Goal: Task Accomplishment & Management: Use online tool/utility

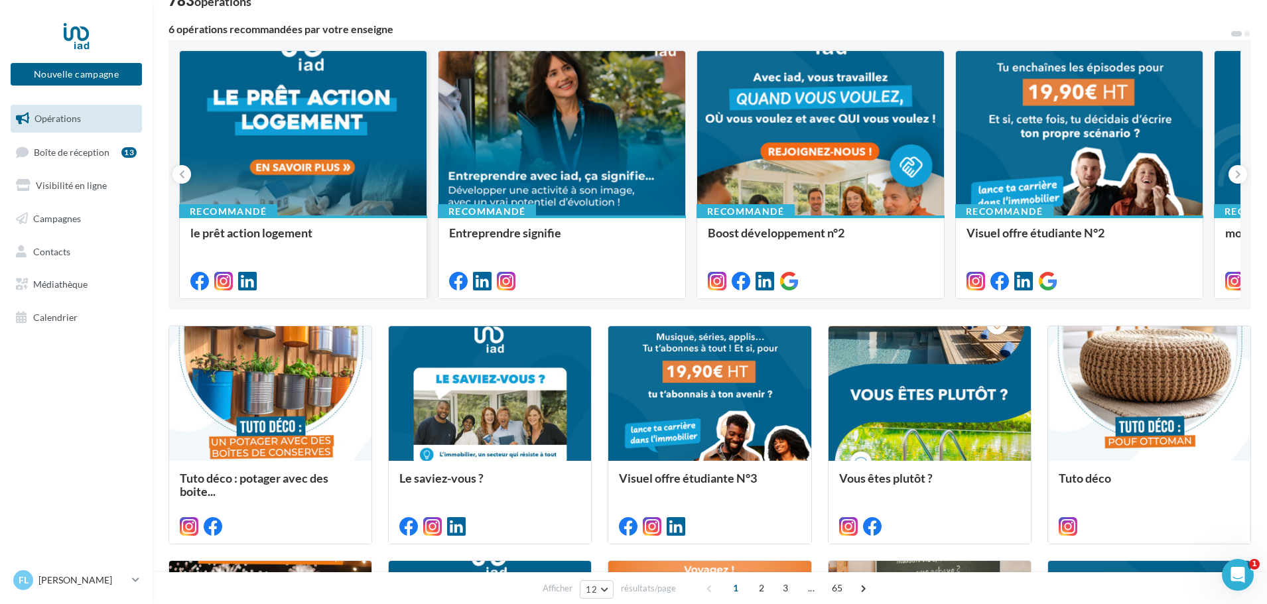
scroll to position [133, 0]
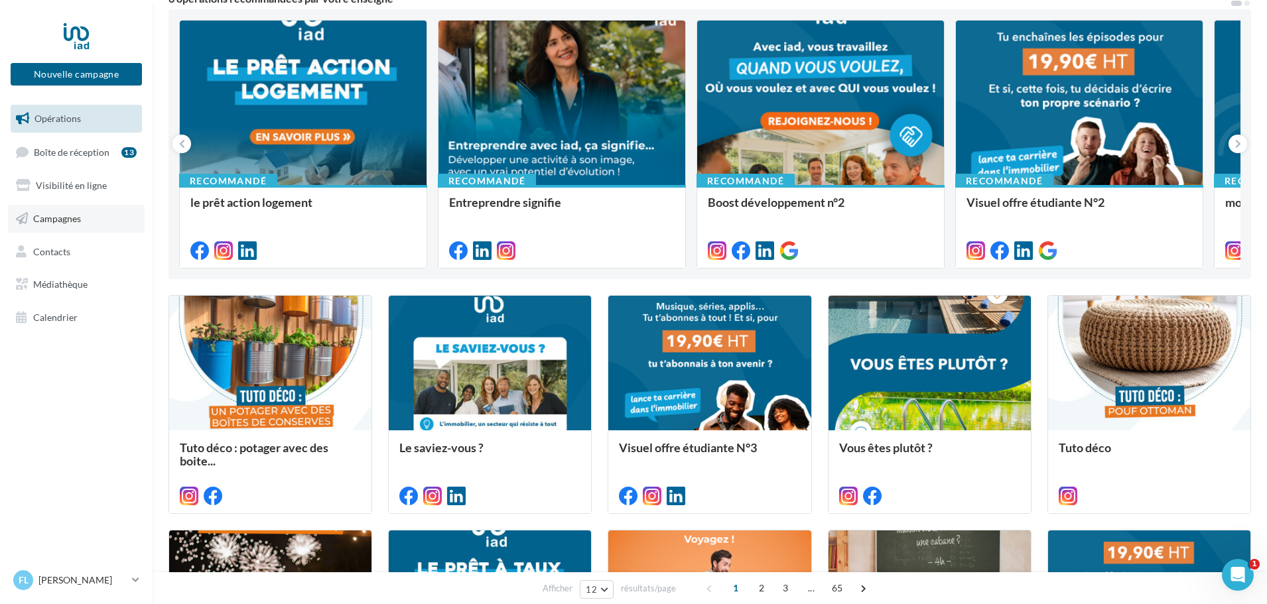
click at [90, 228] on link "Campagnes" at bounding box center [76, 219] width 137 height 28
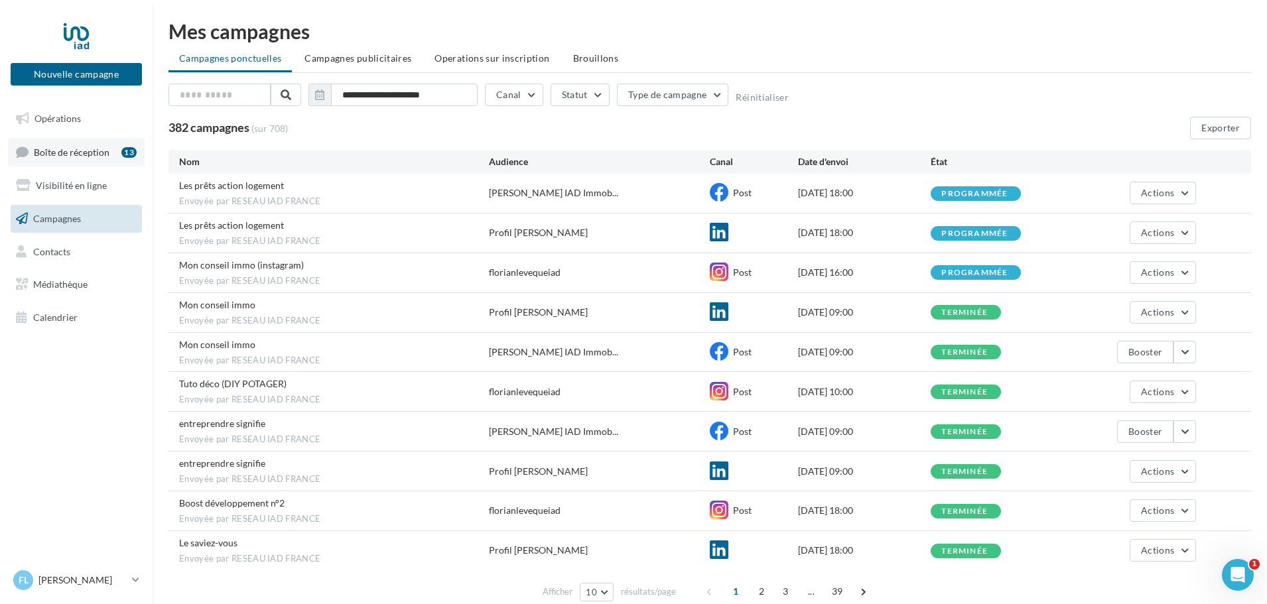
click at [84, 154] on span "Boîte de réception" at bounding box center [72, 151] width 76 height 11
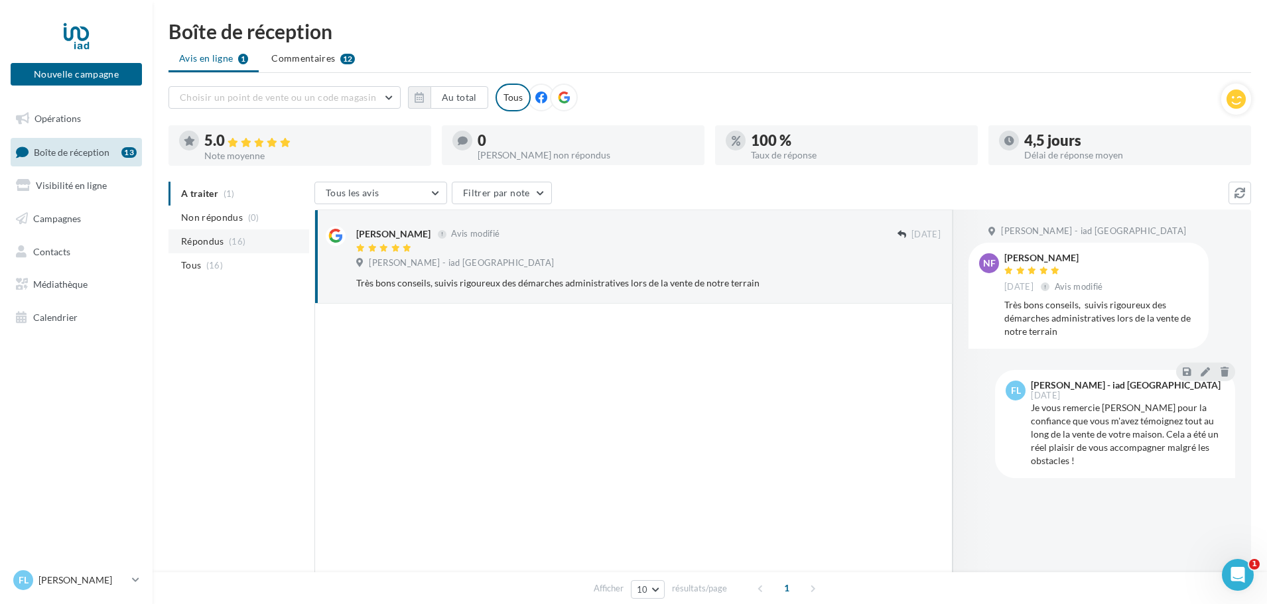
click at [223, 242] on span "Répondus" at bounding box center [202, 241] width 43 height 13
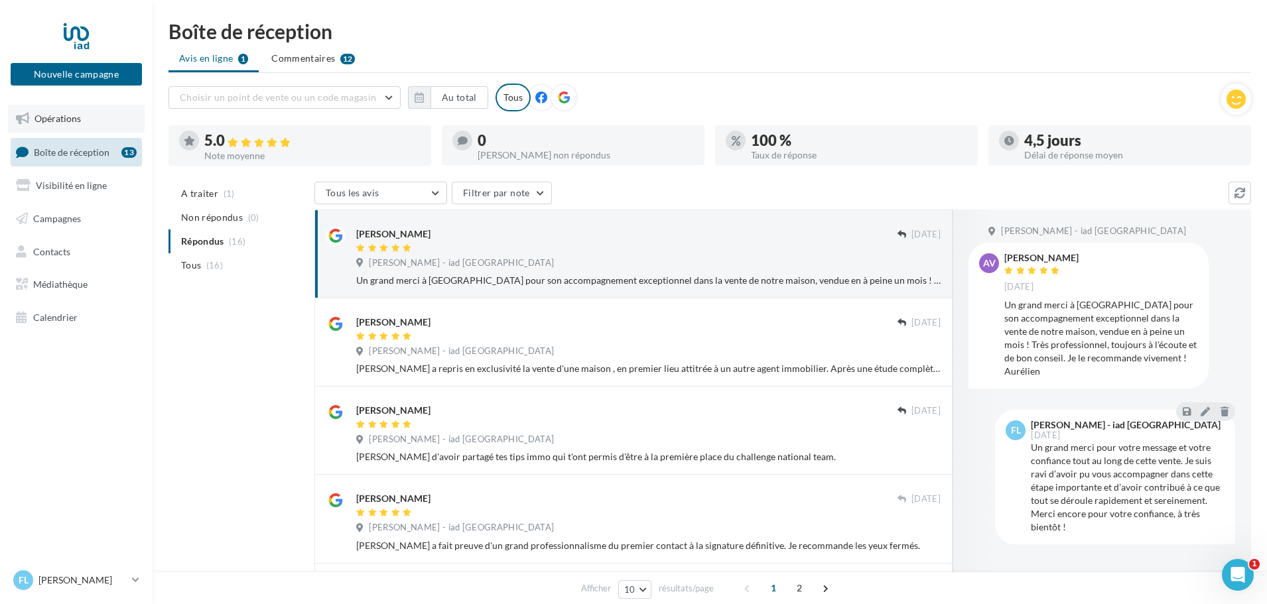
click at [74, 122] on span "Opérations" at bounding box center [57, 118] width 46 height 11
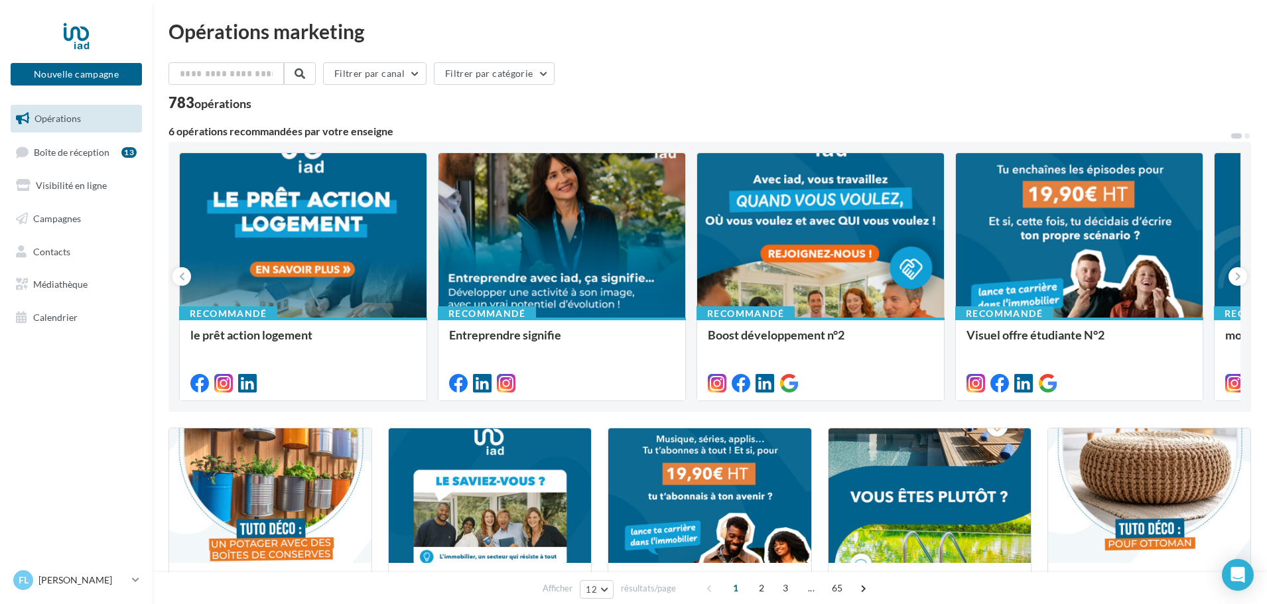
click at [99, 183] on span "Visibilité en ligne" at bounding box center [71, 185] width 71 height 11
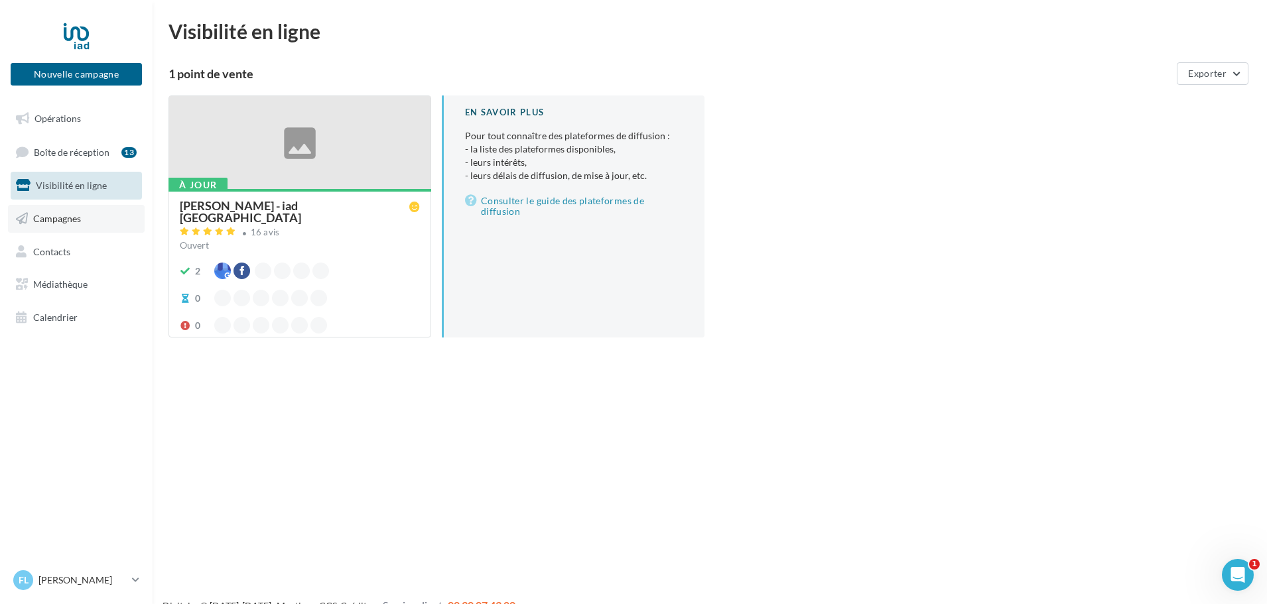
click at [93, 218] on link "Campagnes" at bounding box center [76, 219] width 137 height 28
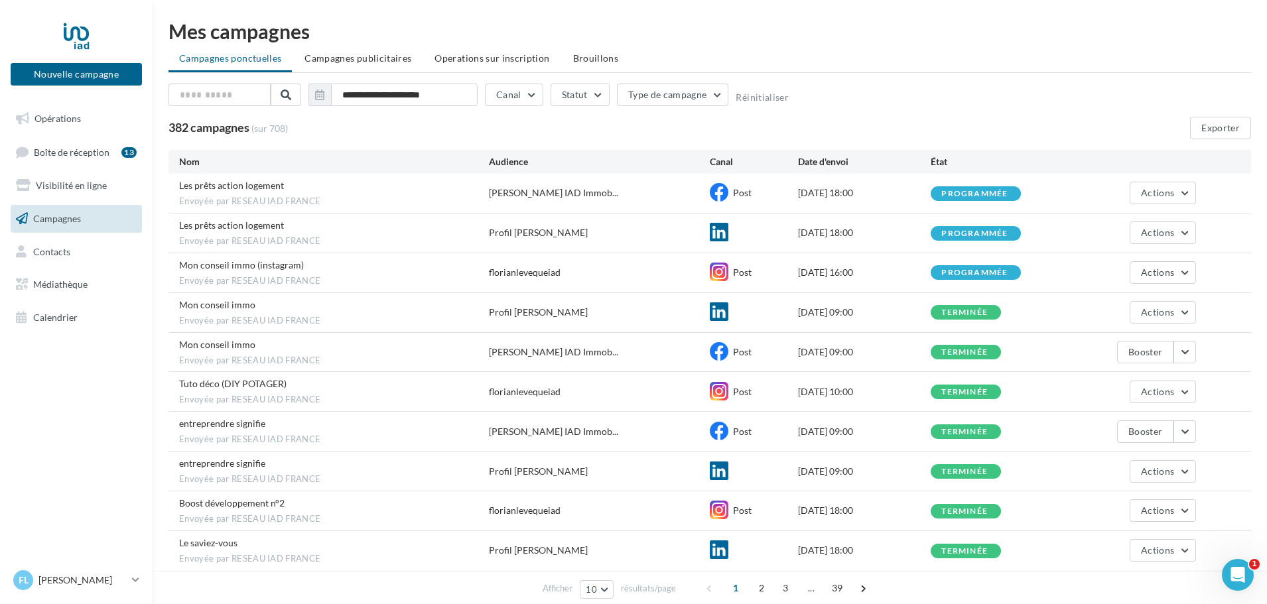
click at [225, 237] on span "Envoyée par RESEAU IAD FRANCE" at bounding box center [334, 241] width 310 height 12
drag, startPoint x: 229, startPoint y: 290, endPoint x: 233, endPoint y: 339, distance: 48.6
click at [229, 292] on div "Les prêts action logement Envoyée par RESEAU IAD FRANCE Florian Leveque IAD Imm…" at bounding box center [709, 372] width 1082 height 397
click at [243, 407] on div "Tuto déco (DIY POTAGER) Envoyée par RESEAU IAD FRANCE florianlevequeiad Post 08…" at bounding box center [709, 391] width 1082 height 39
click at [245, 468] on span "entreprendre signifie" at bounding box center [222, 463] width 86 height 11
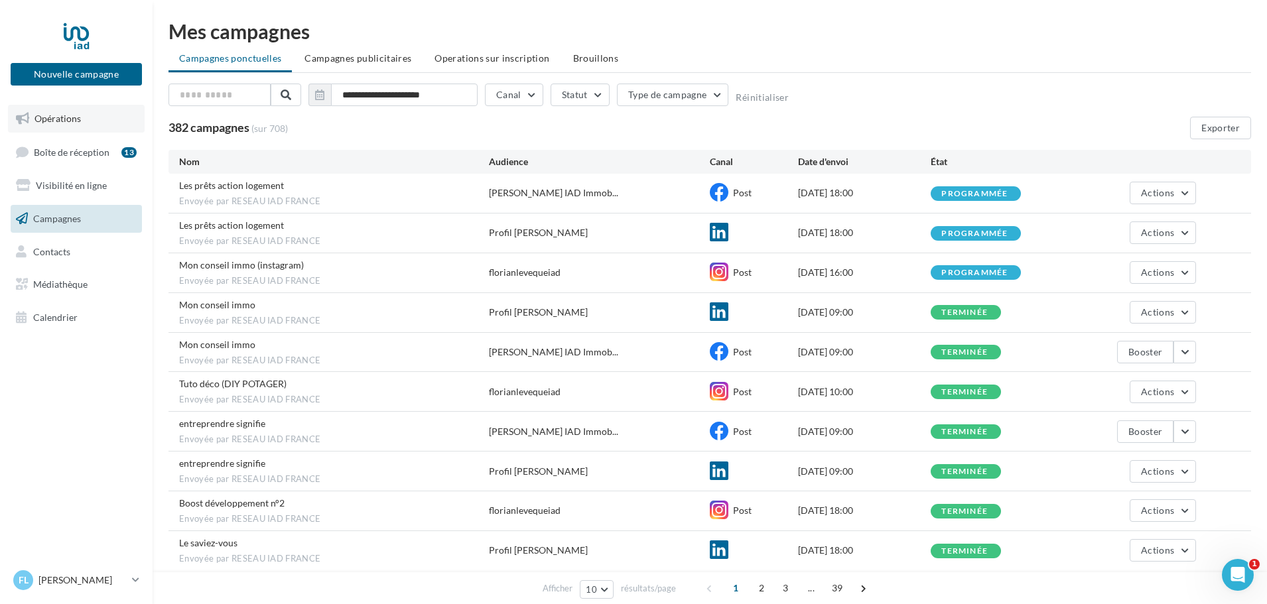
click at [93, 122] on link "Opérations" at bounding box center [76, 119] width 137 height 28
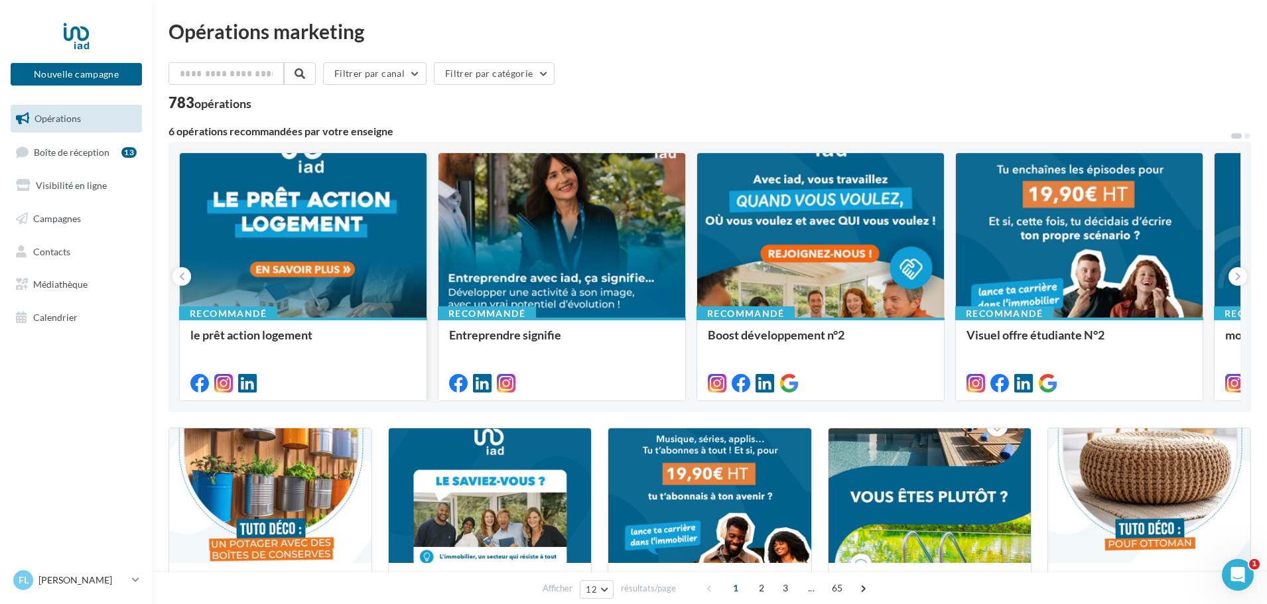
click at [367, 333] on div "le prêt action logement" at bounding box center [302, 334] width 225 height 13
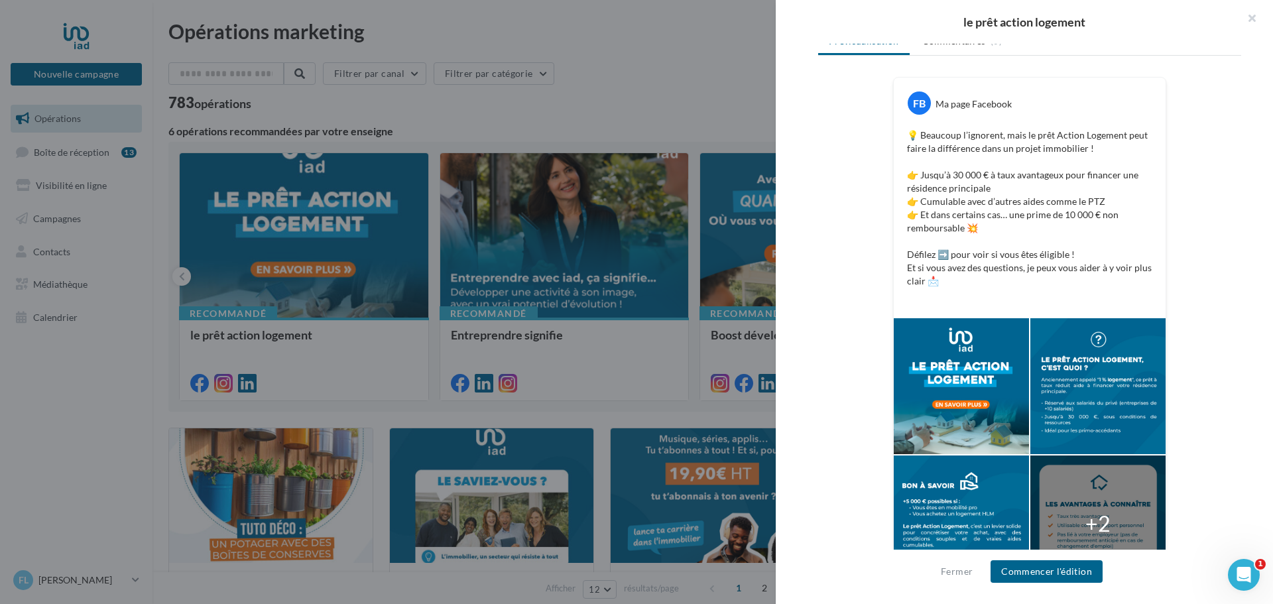
scroll to position [247, 0]
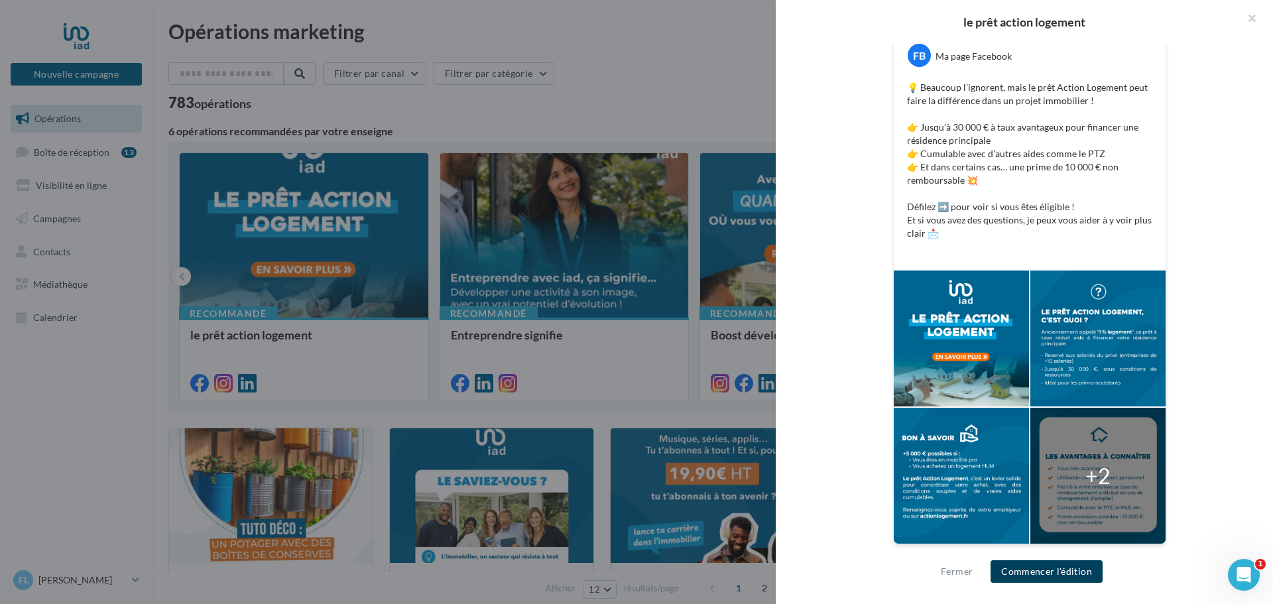
click at [1071, 577] on button "Commencer l'édition" at bounding box center [1047, 571] width 112 height 23
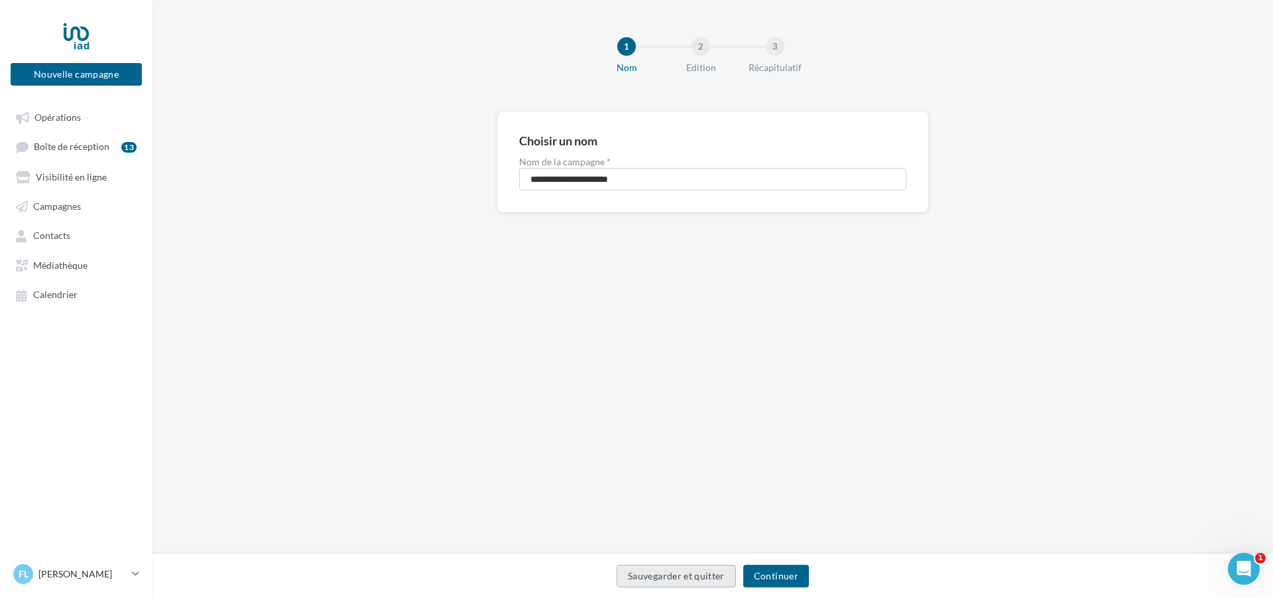
click at [703, 582] on button "Sauvegarder et quitter" at bounding box center [676, 575] width 119 height 23
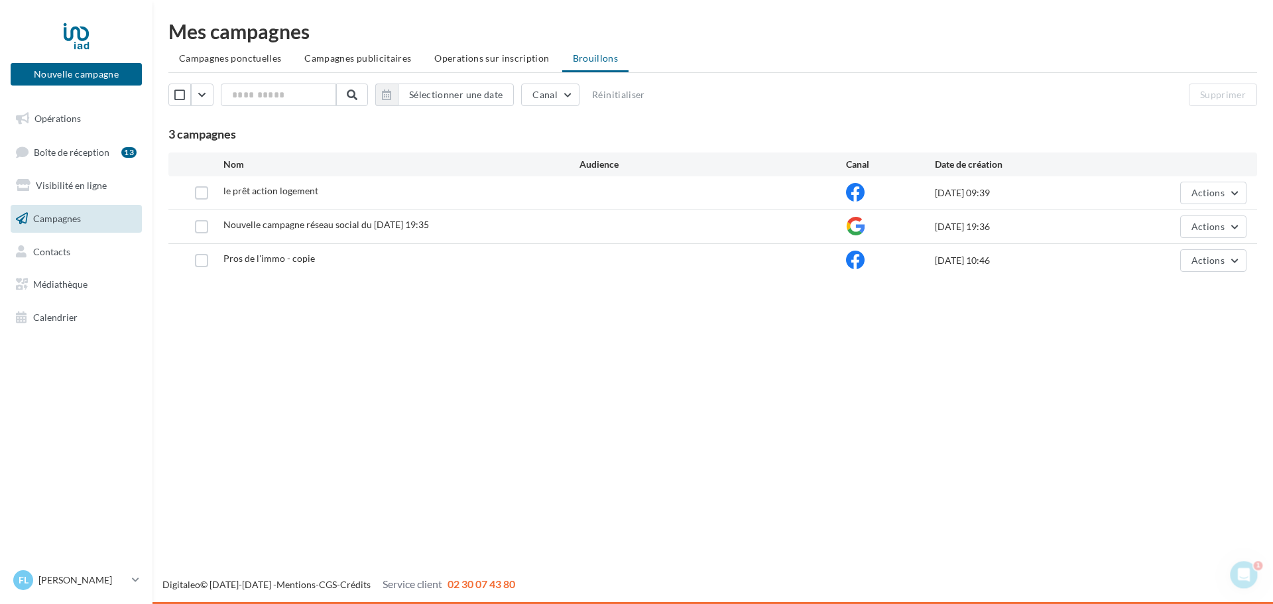
click at [70, 220] on span "Campagnes" at bounding box center [57, 218] width 48 height 11
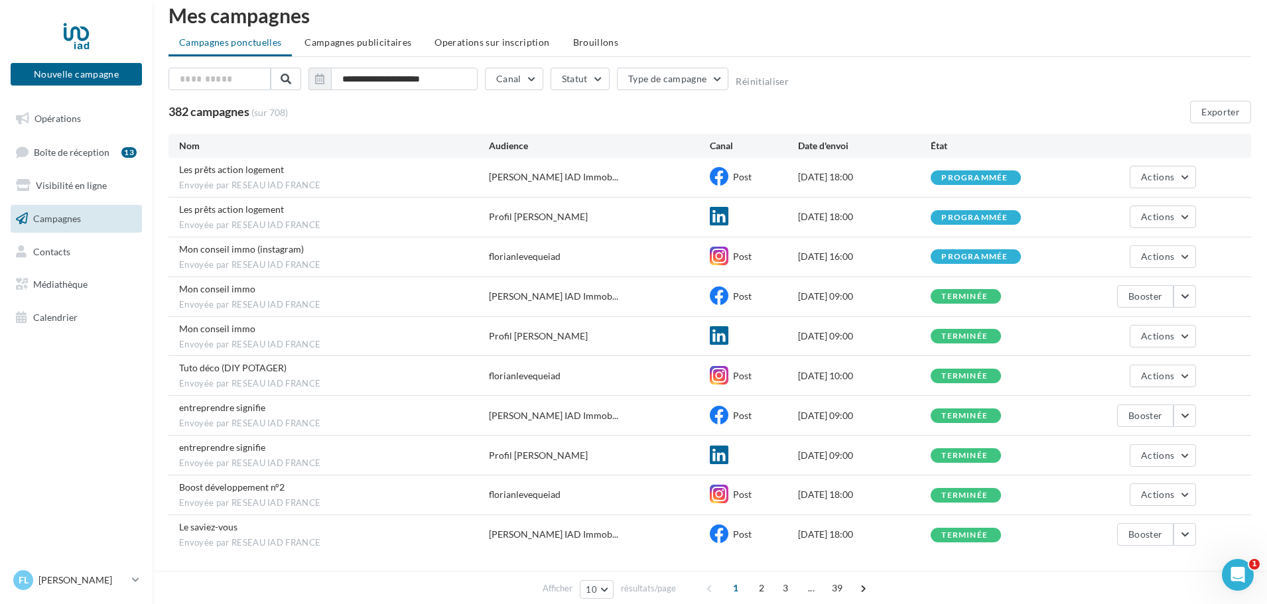
scroll to position [60, 0]
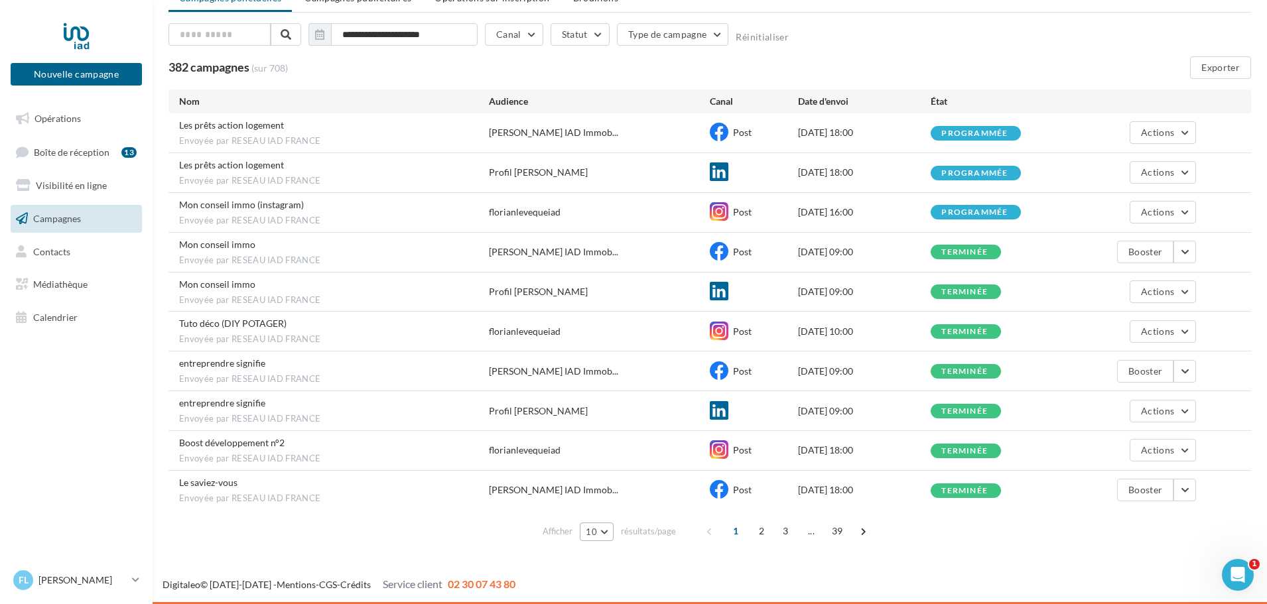
click at [590, 537] on span "10" at bounding box center [591, 532] width 11 height 11
click at [616, 512] on button "100" at bounding box center [626, 507] width 93 height 23
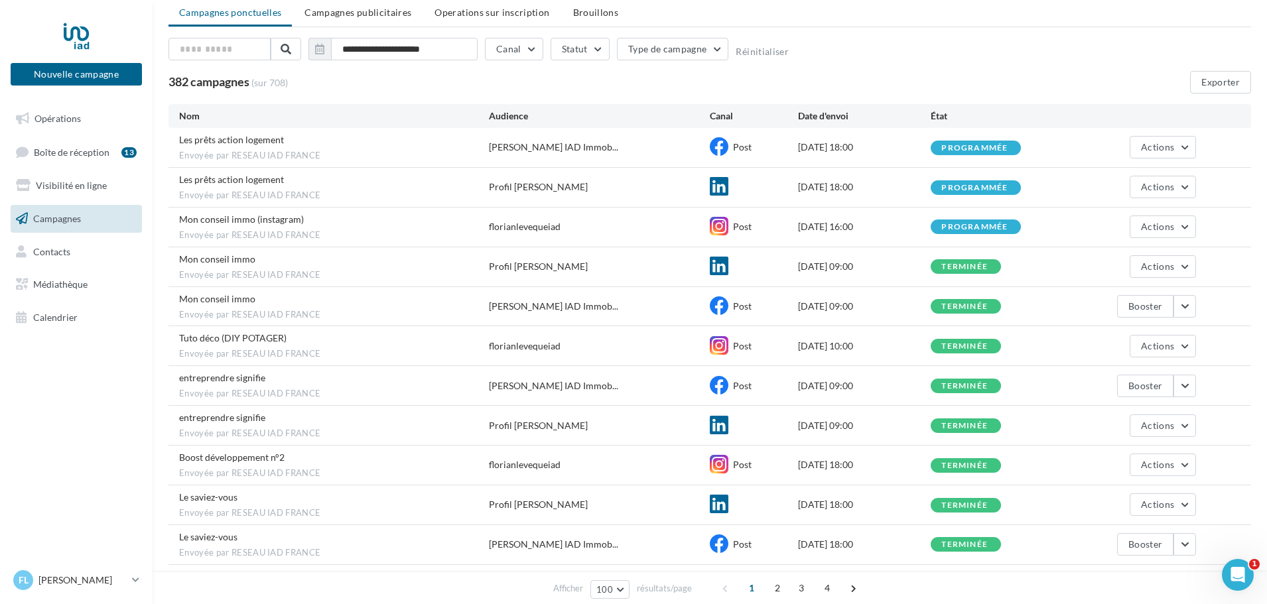
scroll to position [66, 0]
